Goal: Check status: Check status

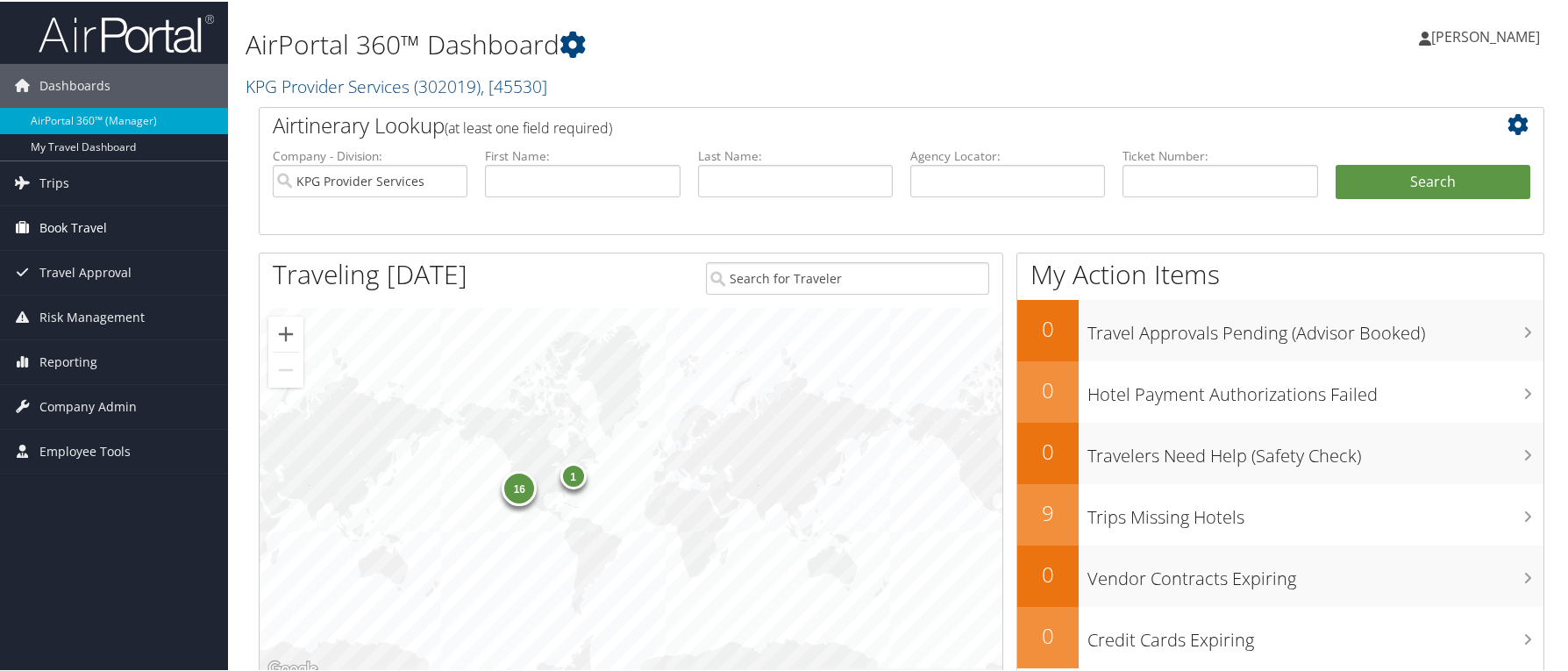
click at [169, 226] on link "Book Travel" at bounding box center [114, 226] width 228 height 44
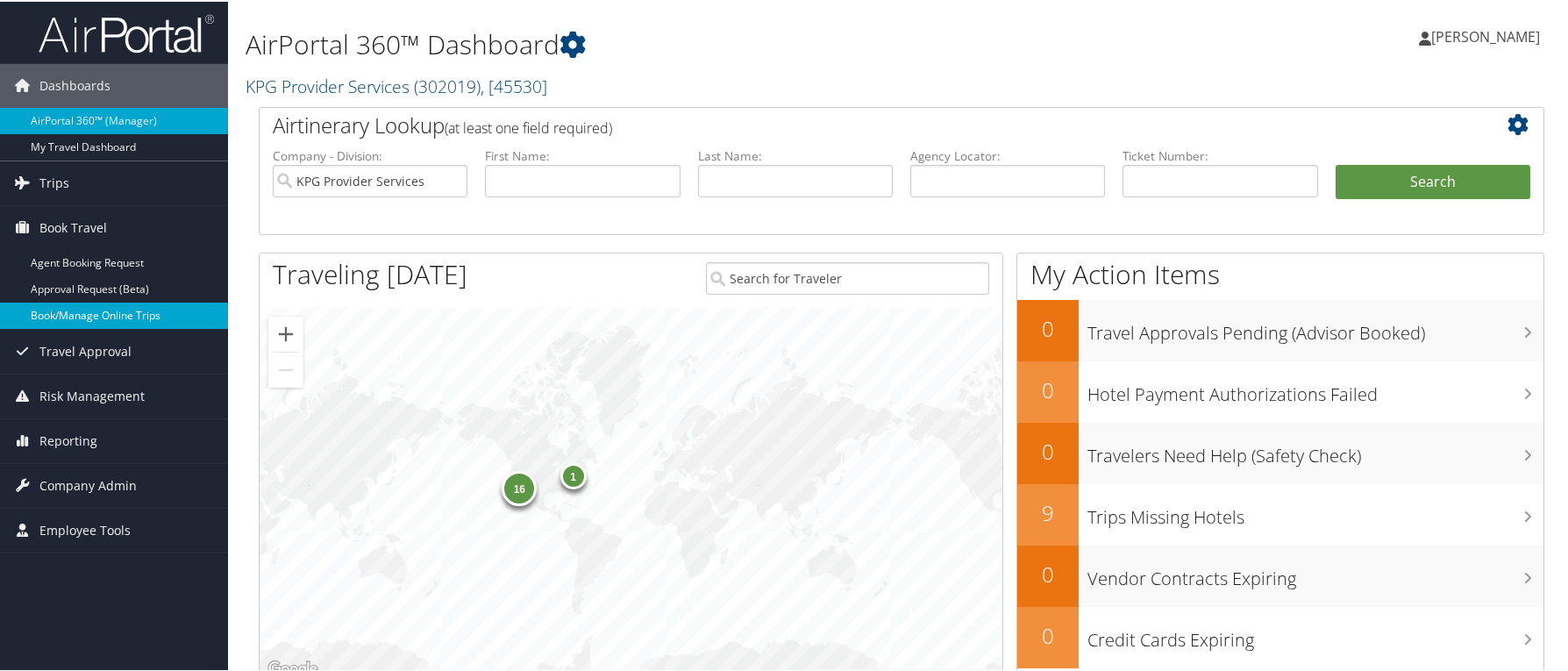
click at [140, 317] on link "Book/Manage Online Trips" at bounding box center [114, 314] width 228 height 27
click at [102, 482] on span "Company Admin" at bounding box center [89, 485] width 98 height 44
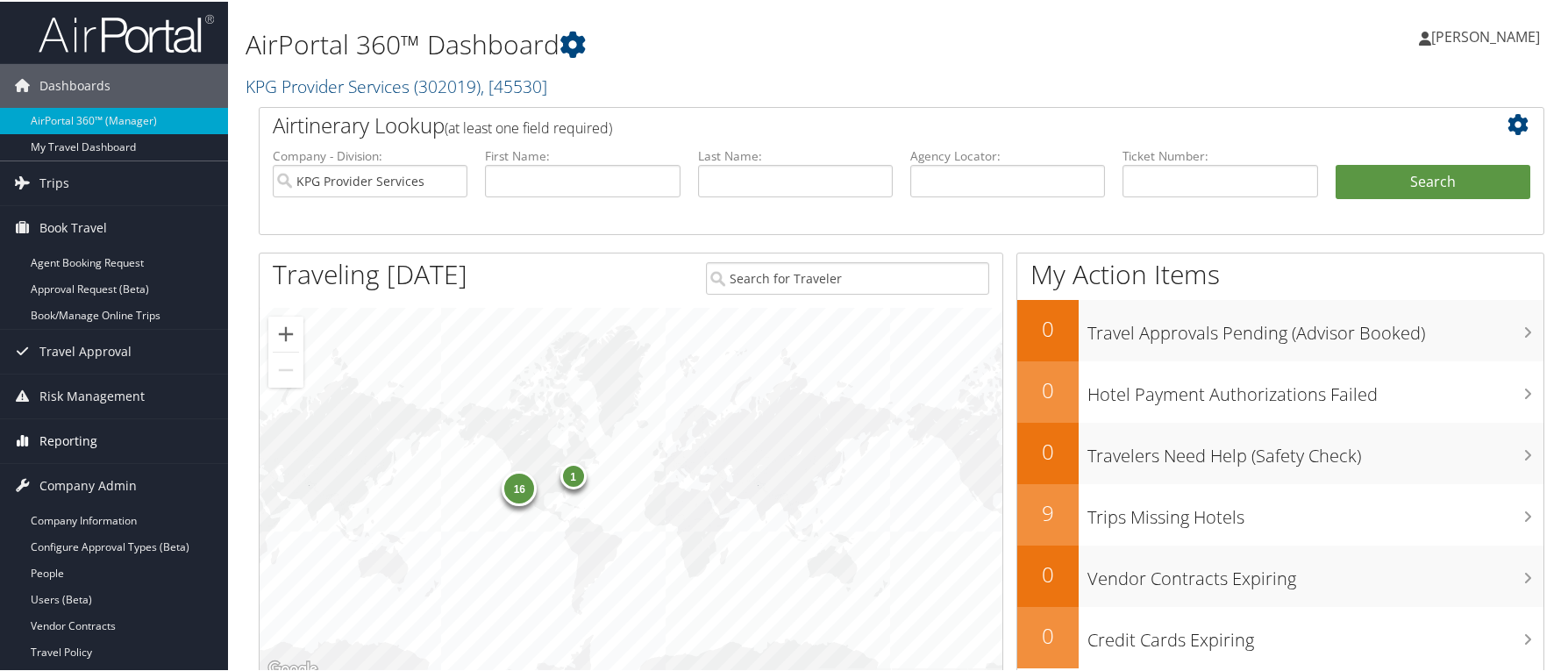
click at [127, 426] on link "Reporting" at bounding box center [114, 439] width 228 height 44
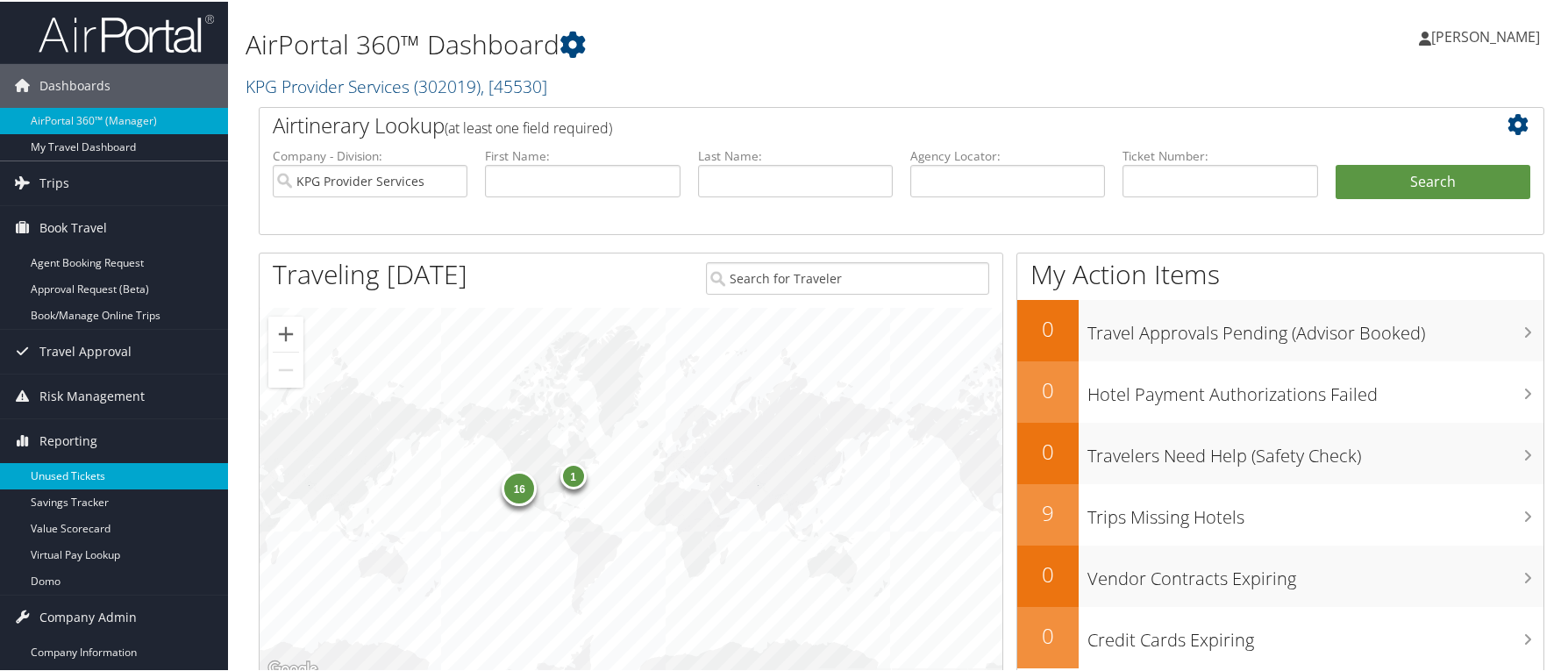
click at [84, 477] on link "Unused Tickets" at bounding box center [114, 474] width 228 height 27
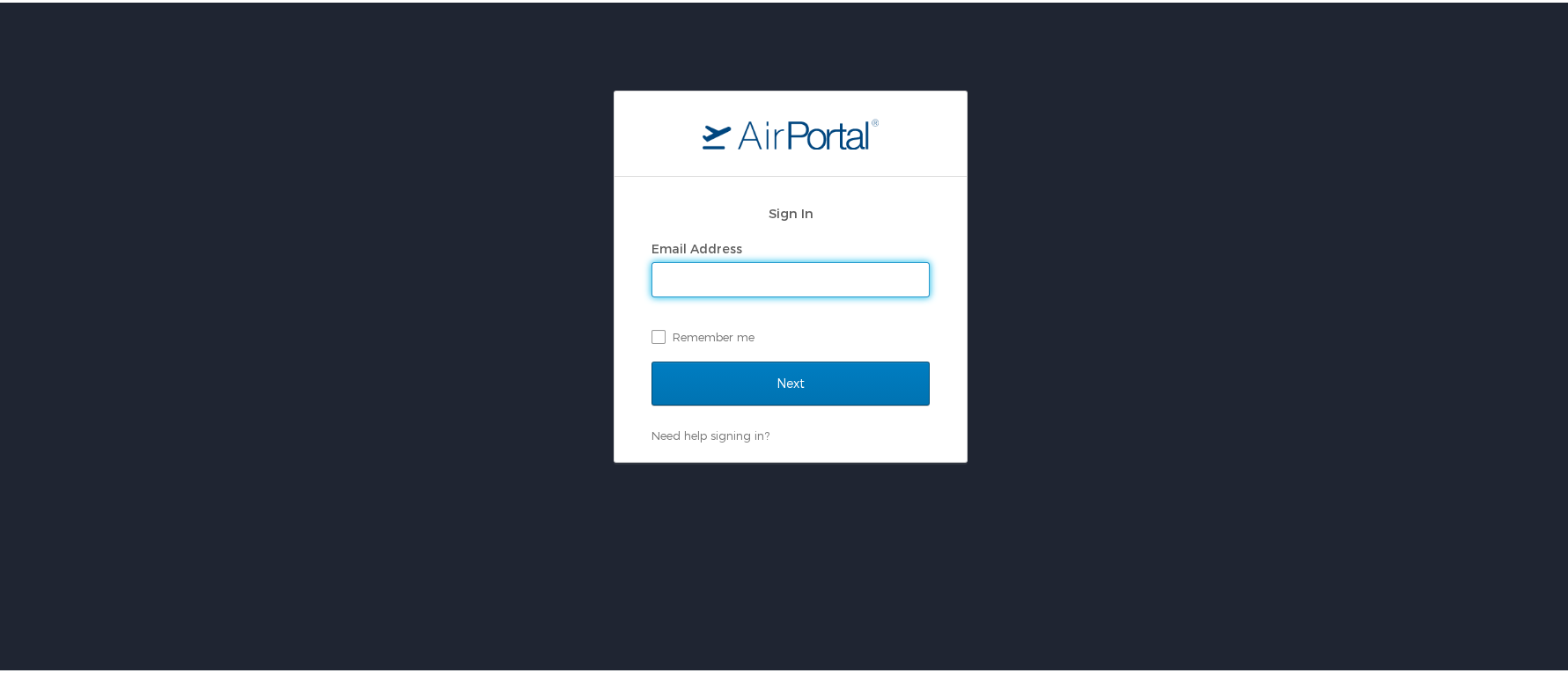
click at [744, 275] on input "Email Address" at bounding box center [790, 277] width 276 height 33
type input "ashleyz@kpgproviders.com"
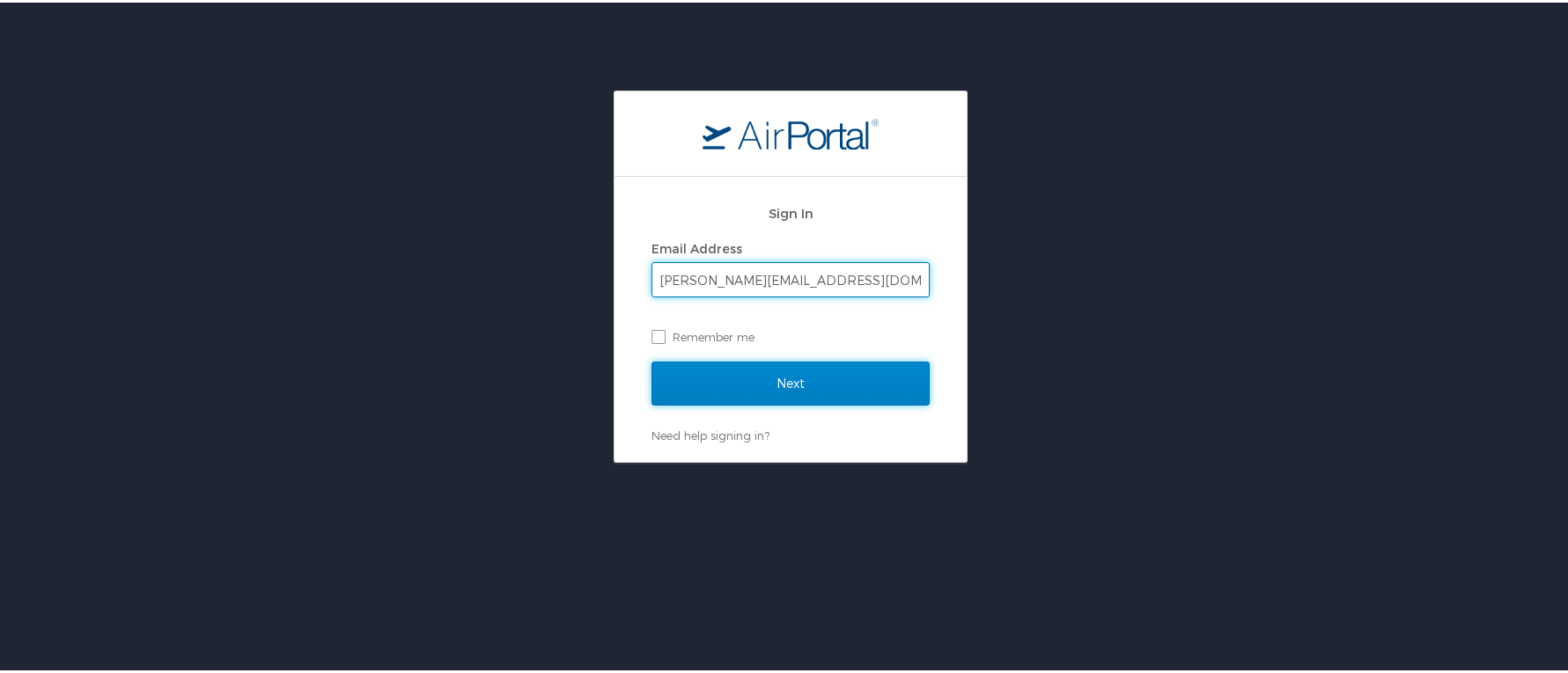
click at [809, 380] on input "Next" at bounding box center [790, 381] width 278 height 44
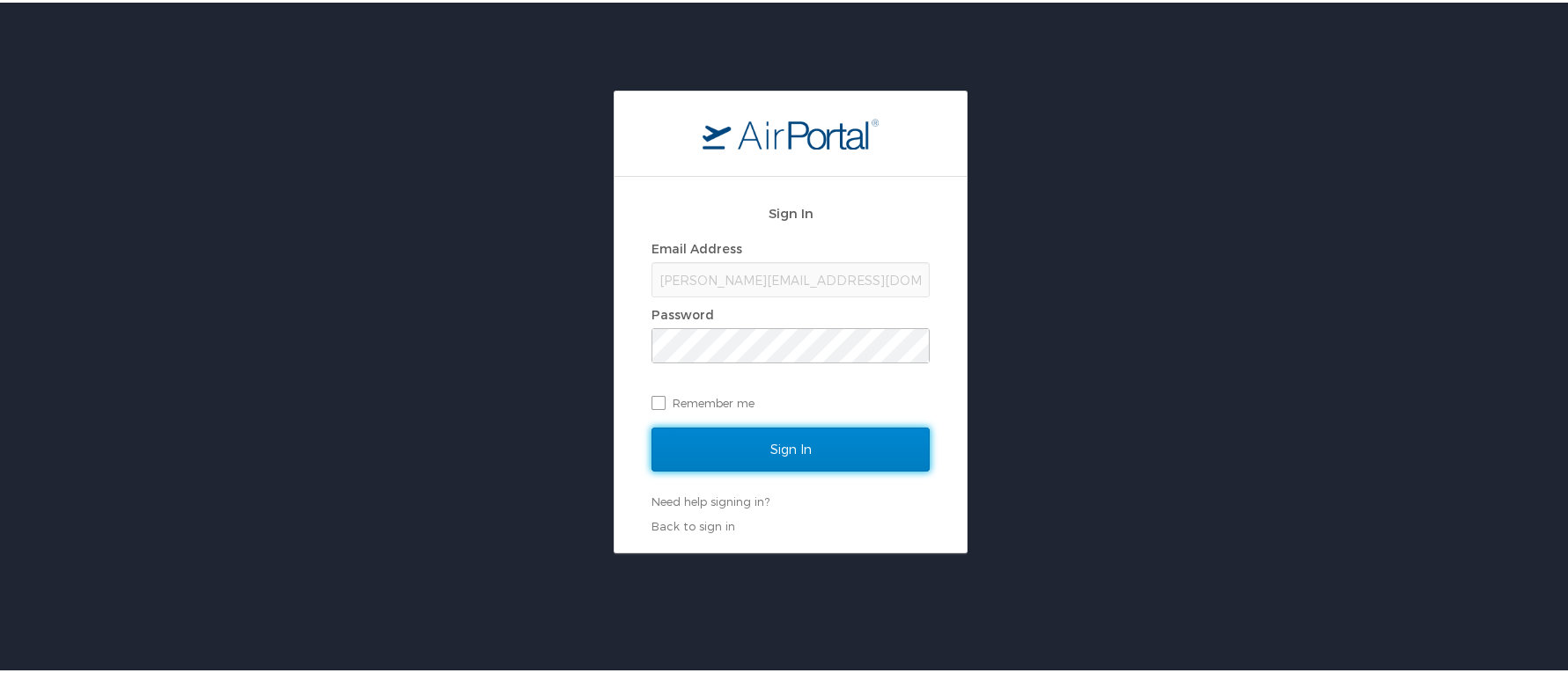
click at [760, 451] on input "Sign In" at bounding box center [790, 447] width 278 height 44
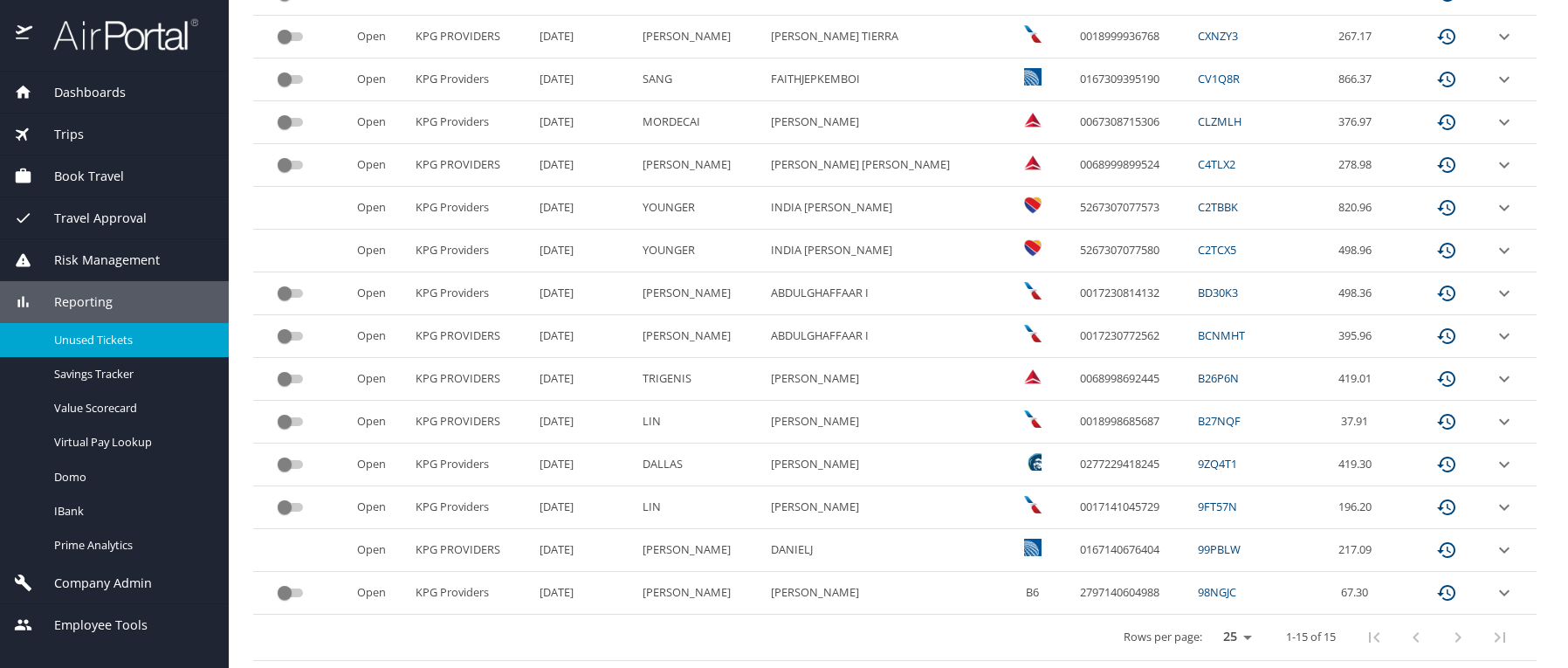
scroll to position [257, 0]
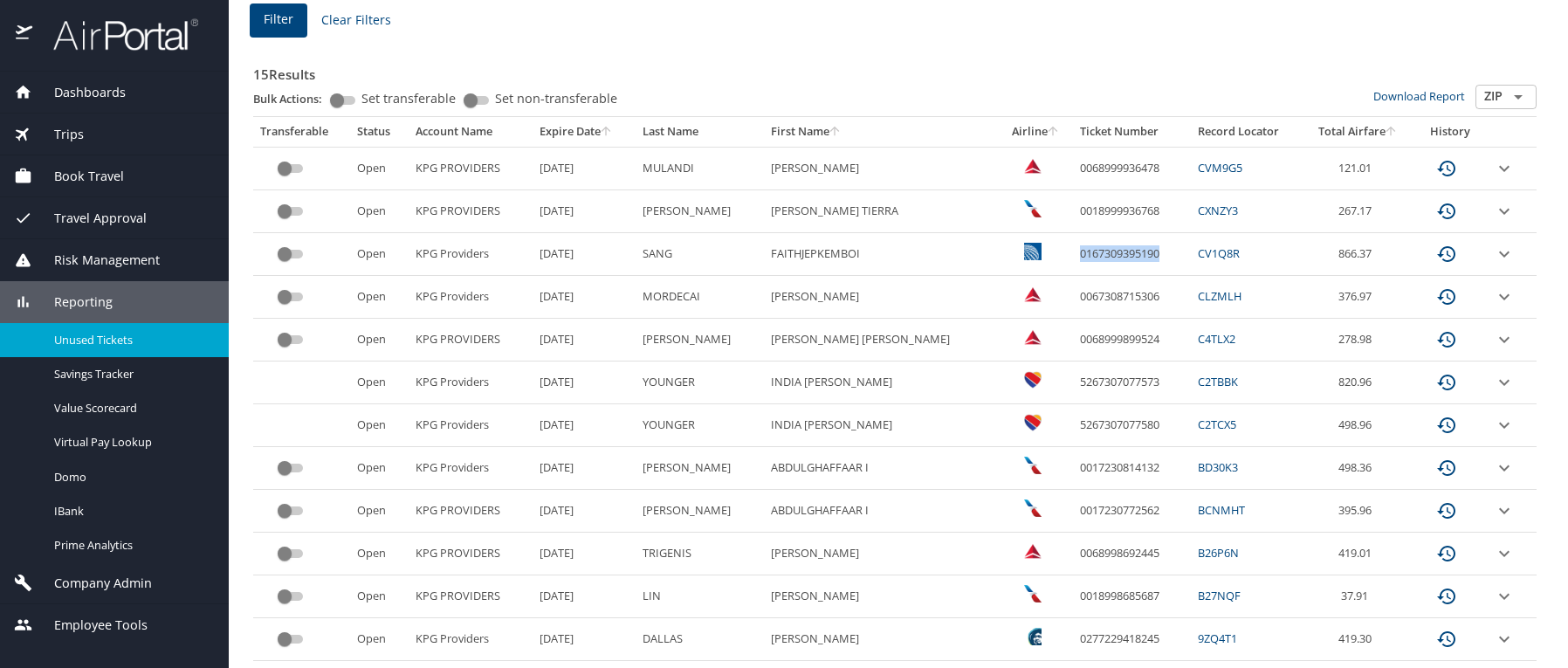
drag, startPoint x: 1026, startPoint y: 255, endPoint x: 1124, endPoint y: 255, distance: 98.0
click at [1124, 255] on td "0167309395190" at bounding box center [1132, 255] width 118 height 43
copy td "0167309395190"
click at [1494, 179] on icon "expand row" at bounding box center [1504, 168] width 21 height 21
